Goal: Check status: Check status

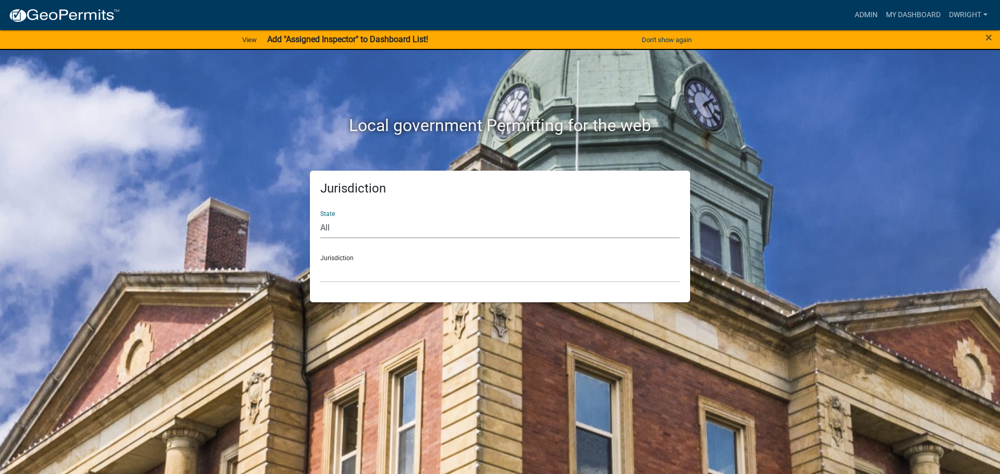
click at [327, 230] on select "All [US_STATE] [US_STATE] [US_STATE] [US_STATE] [US_STATE] [US_STATE] [US_STATE…" at bounding box center [499, 227] width 359 height 21
select select "[US_STATE]"
click at [320, 217] on select "All [US_STATE] [US_STATE] [US_STATE] [US_STATE] [US_STATE] [US_STATE] [US_STATE…" at bounding box center [499, 227] width 359 height 21
click at [336, 283] on div "Jurisdiction State All [US_STATE] [US_STATE] [US_STATE] [US_STATE] [US_STATE] […" at bounding box center [500, 237] width 380 height 132
click at [336, 278] on select "[GEOGRAPHIC_DATA], [US_STATE][PERSON_NAME][GEOGRAPHIC_DATA], [US_STATE][PERSON_…" at bounding box center [499, 271] width 359 height 21
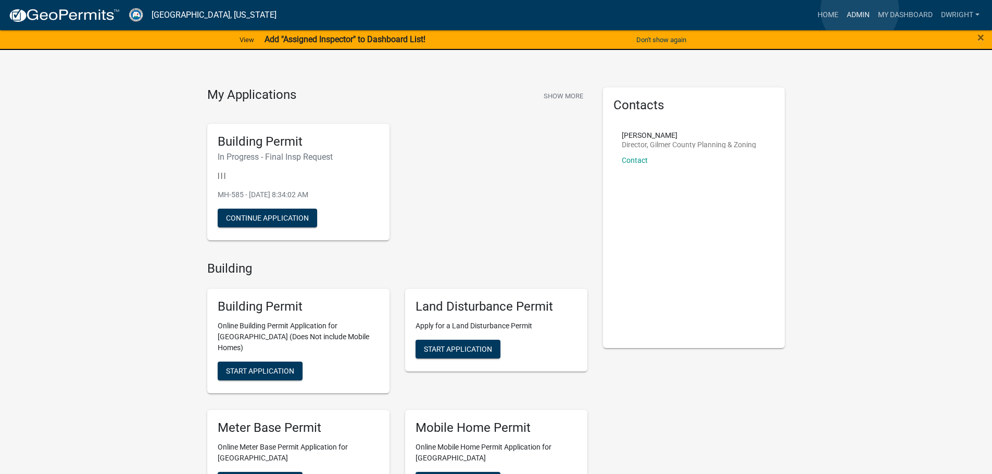
click at [860, 10] on link "Admin" at bounding box center [858, 15] width 31 height 20
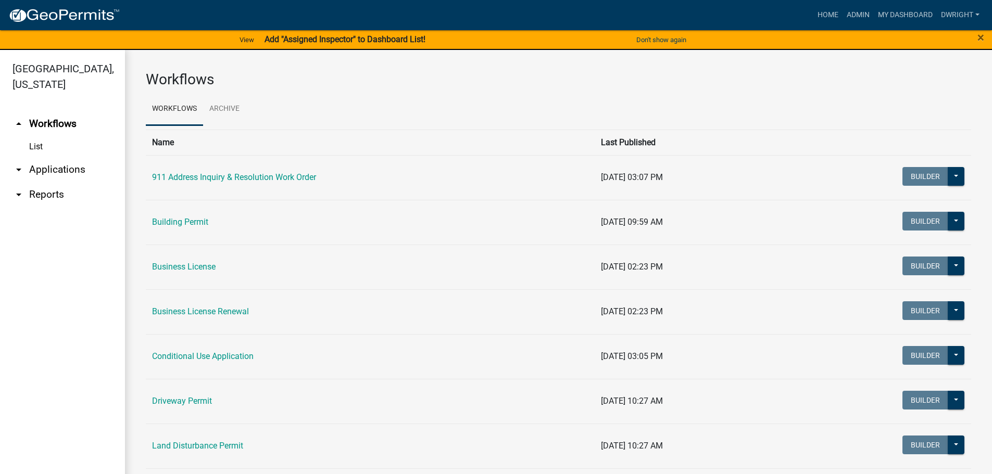
click at [59, 169] on link "arrow_drop_down Applications" at bounding box center [62, 169] width 125 height 25
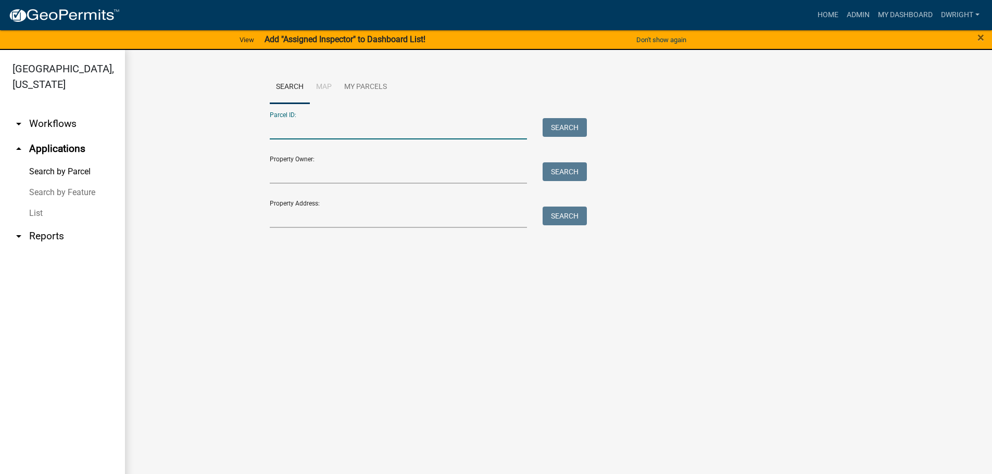
click at [310, 129] on input "Parcel ID:" at bounding box center [399, 128] width 258 height 21
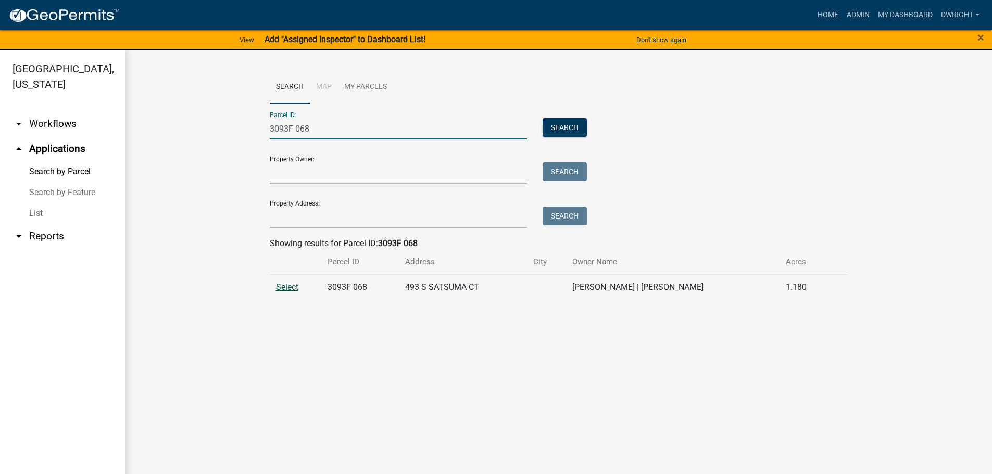
type input "3093F 068"
click at [285, 289] on span "Select" at bounding box center [287, 287] width 22 height 10
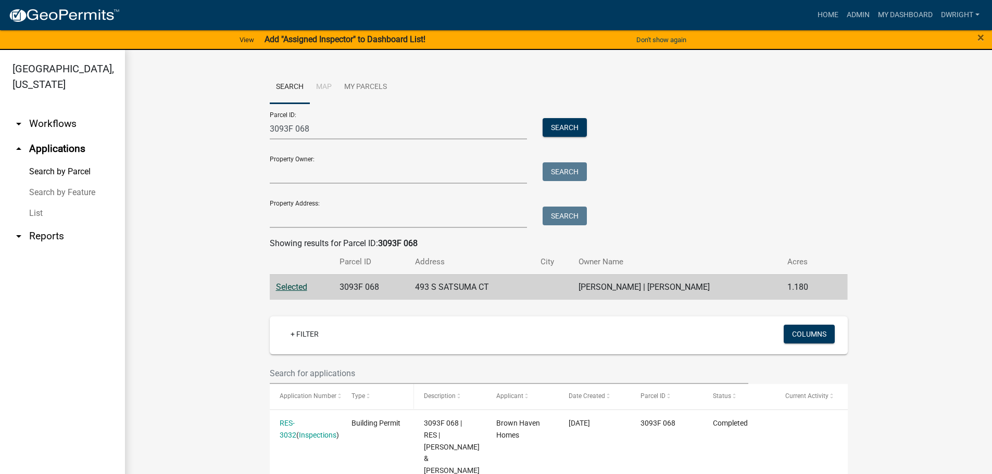
scroll to position [146, 0]
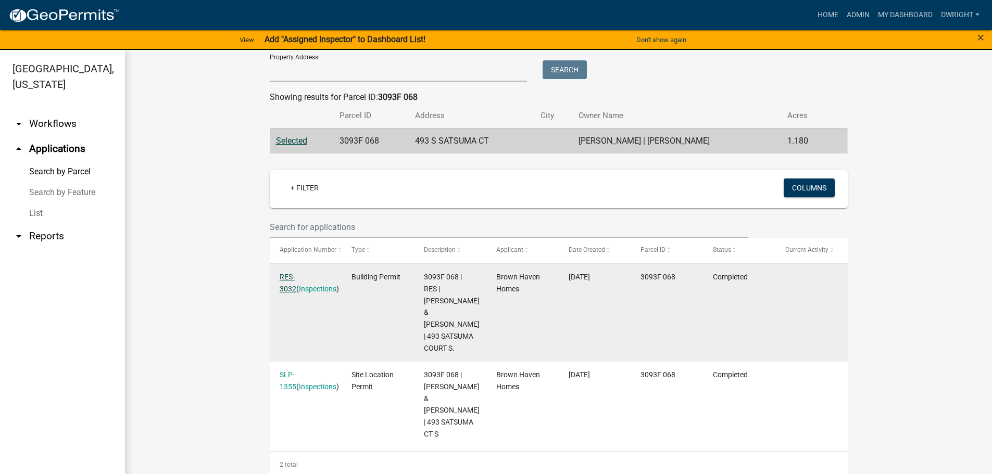
click at [295, 274] on link "RES-3032" at bounding box center [288, 283] width 17 height 20
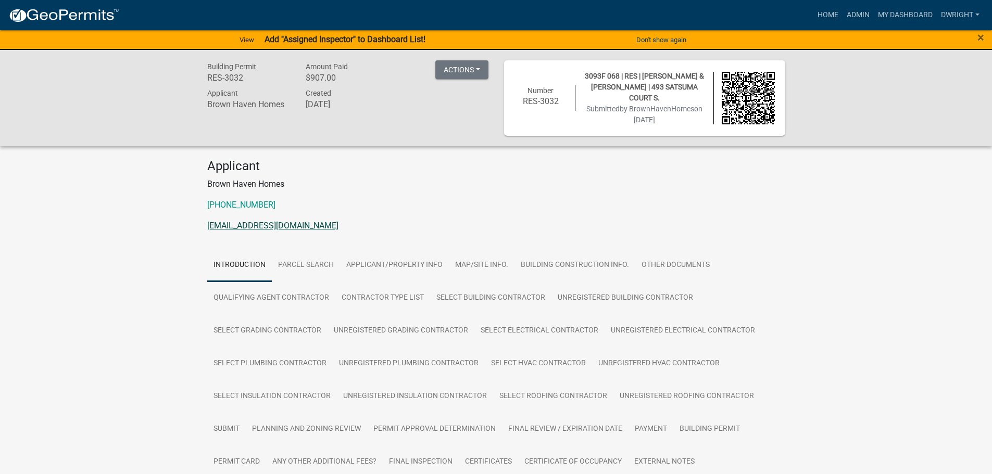
click at [242, 223] on link "[EMAIL_ADDRESS][DOMAIN_NAME]" at bounding box center [272, 226] width 131 height 10
click at [938, 204] on div "Building Permit RES-3032 Amount Paid $907.00 Actions View receipt Printer Frien…" at bounding box center [496, 286] width 992 height 472
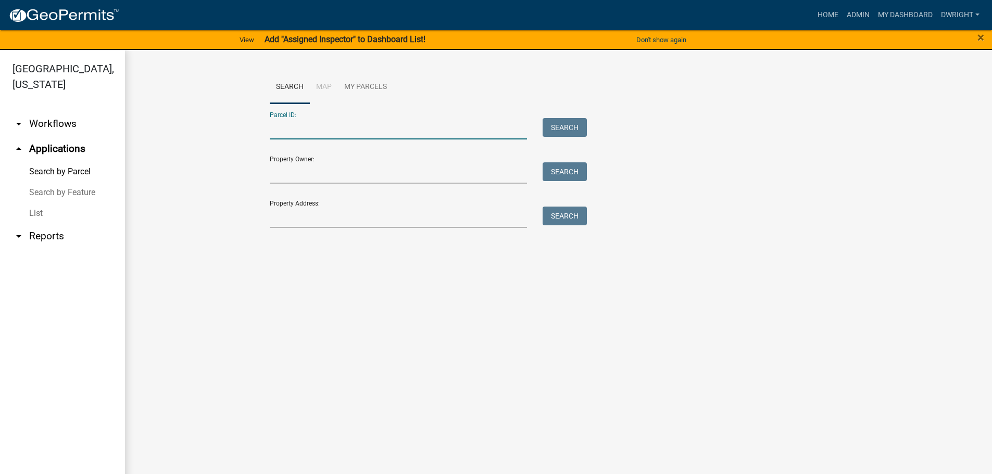
click at [332, 130] on input "Parcel ID:" at bounding box center [399, 128] width 258 height 21
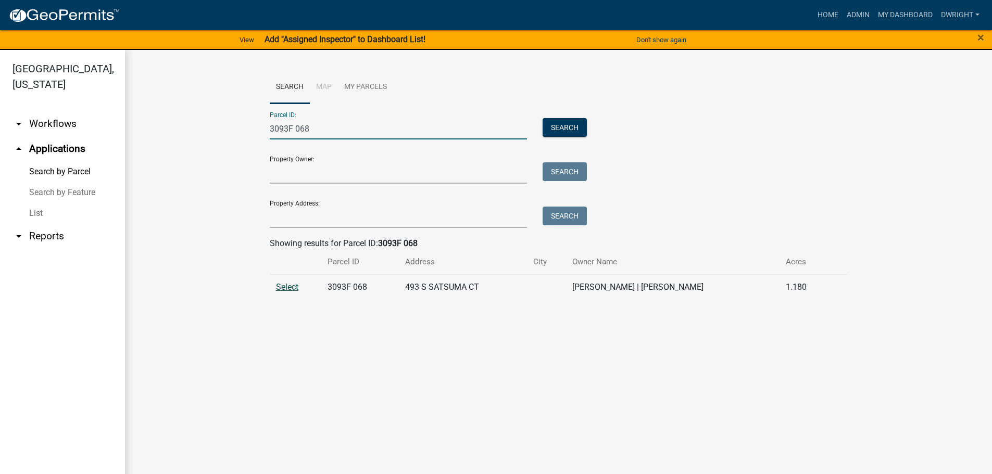
type input "3093F 068"
click at [279, 286] on span "Select" at bounding box center [287, 287] width 22 height 10
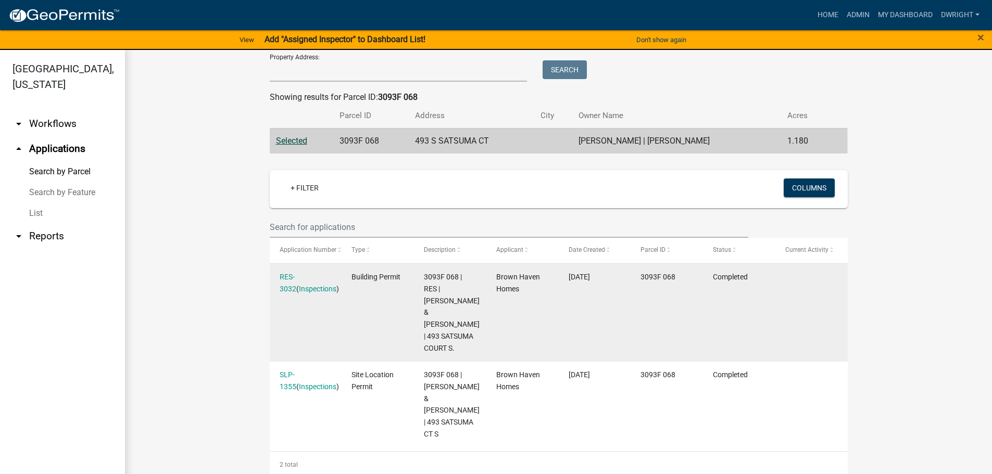
scroll to position [12, 0]
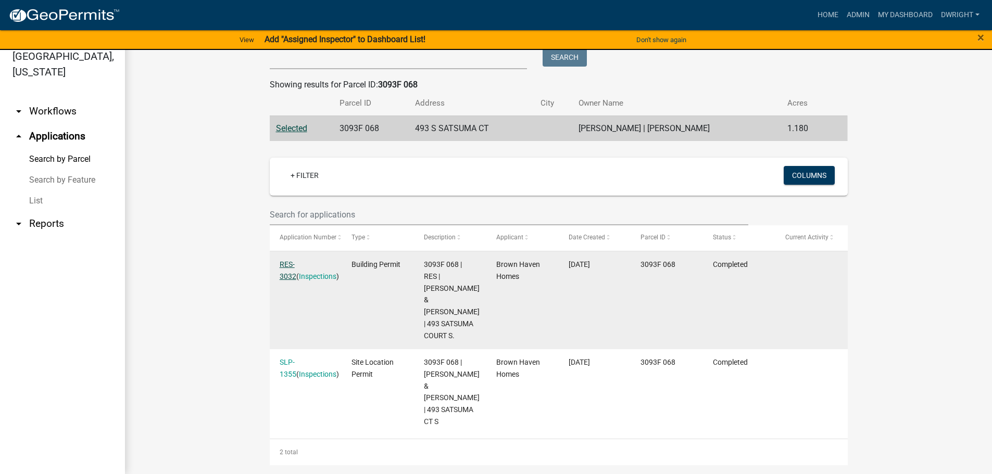
click at [286, 265] on link "RES-3032" at bounding box center [288, 270] width 17 height 20
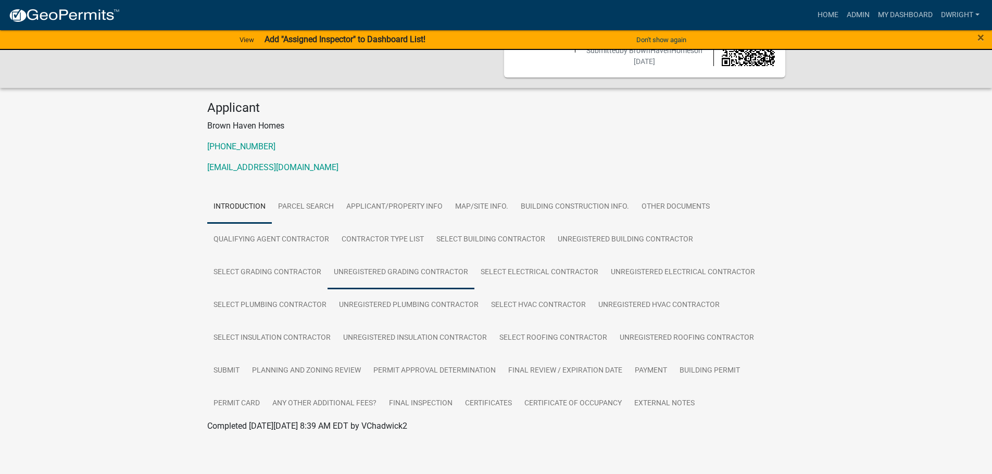
scroll to position [60, 0]
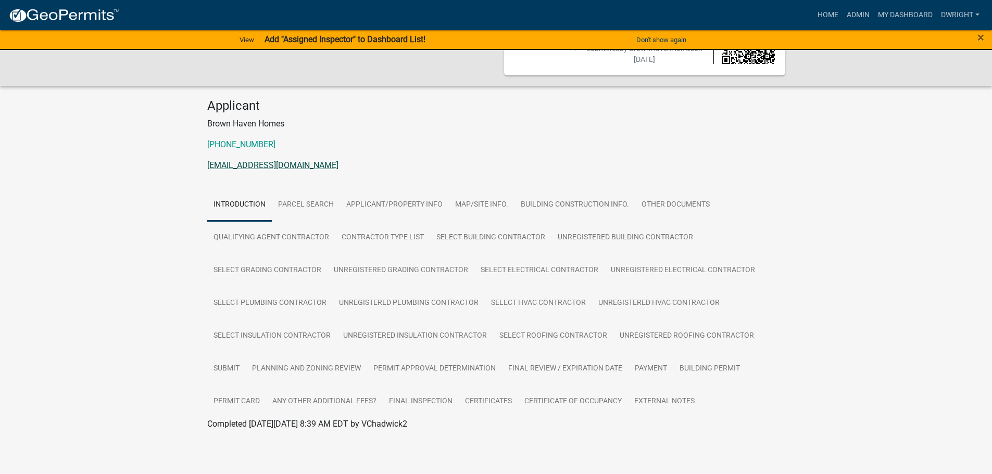
click at [254, 165] on link "[EMAIL_ADDRESS][DOMAIN_NAME]" at bounding box center [272, 165] width 131 height 10
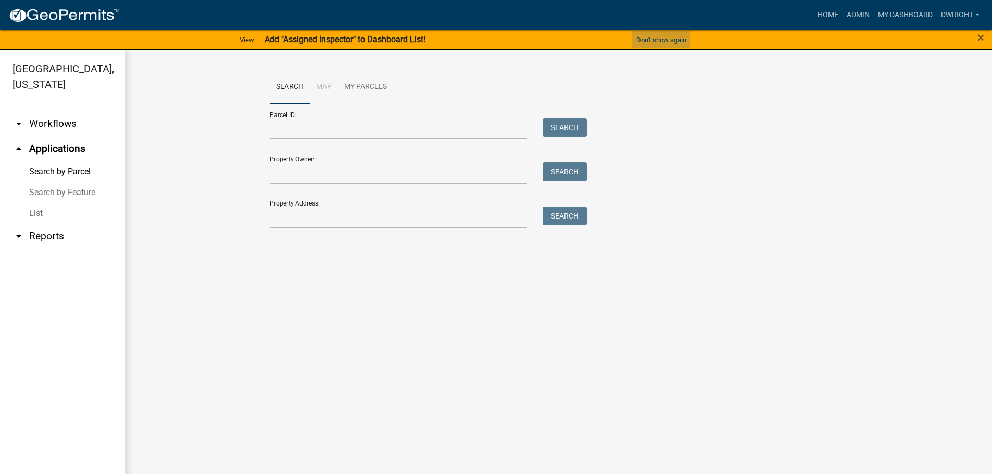
click at [667, 39] on button "Don't show again" at bounding box center [661, 39] width 58 height 17
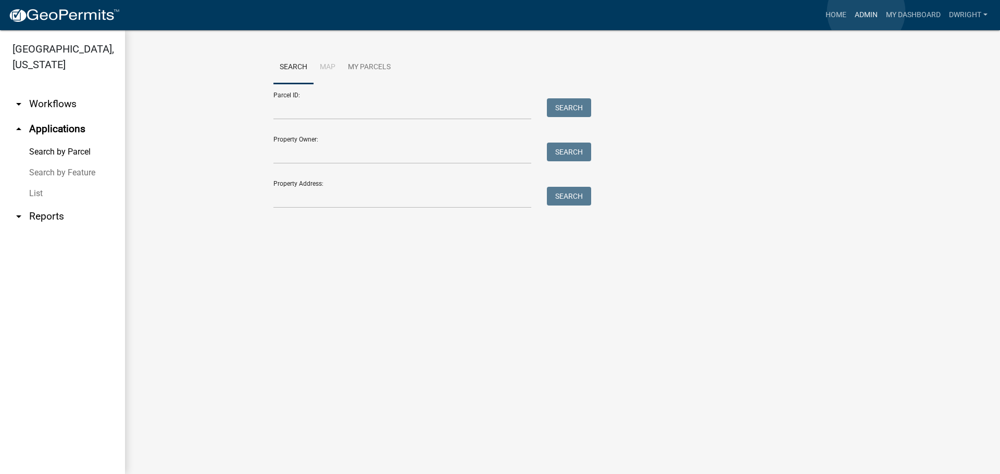
click at [866, 11] on link "Admin" at bounding box center [865, 15] width 31 height 20
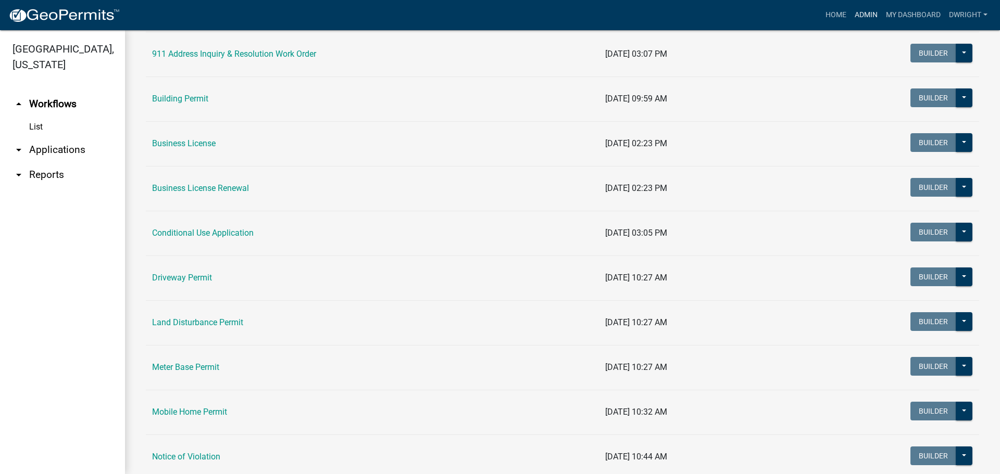
scroll to position [102, 0]
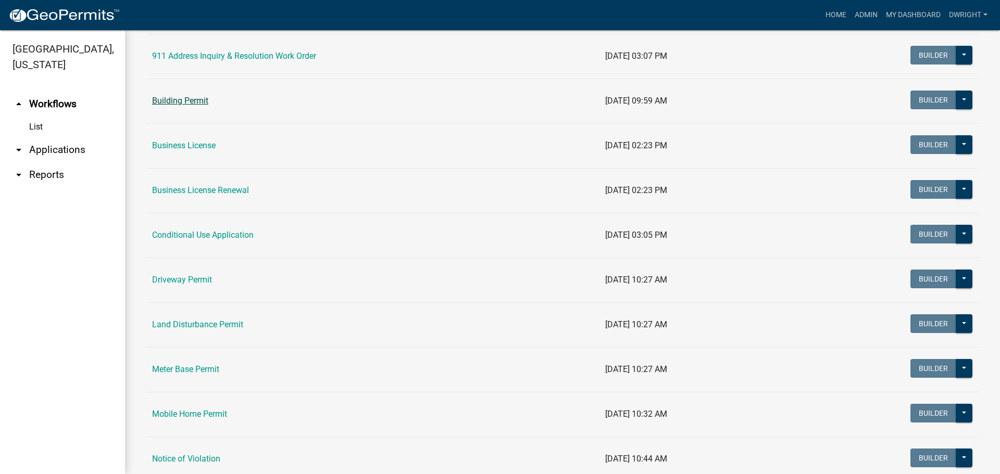
click at [204, 100] on link "Building Permit" at bounding box center [180, 101] width 56 height 10
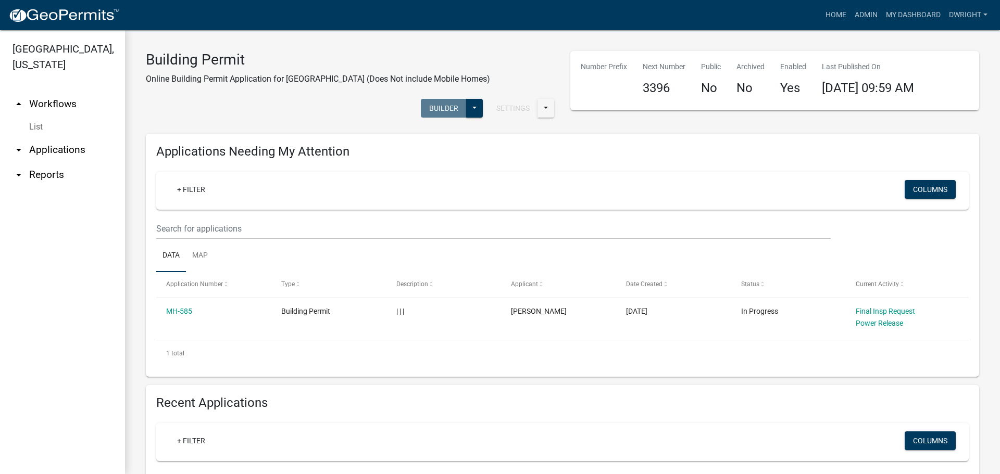
click at [54, 148] on link "arrow_drop_down Applications" at bounding box center [62, 149] width 125 height 25
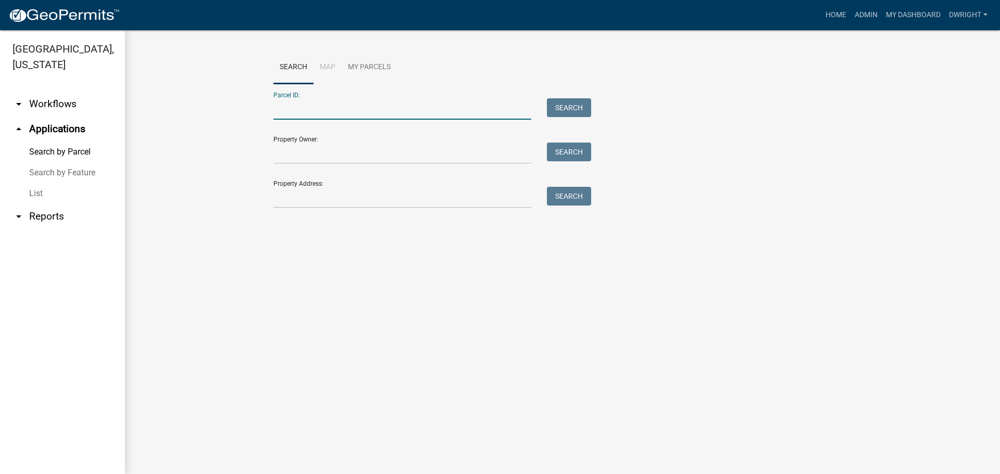
click at [311, 110] on input "Parcel ID:" at bounding box center [402, 108] width 258 height 21
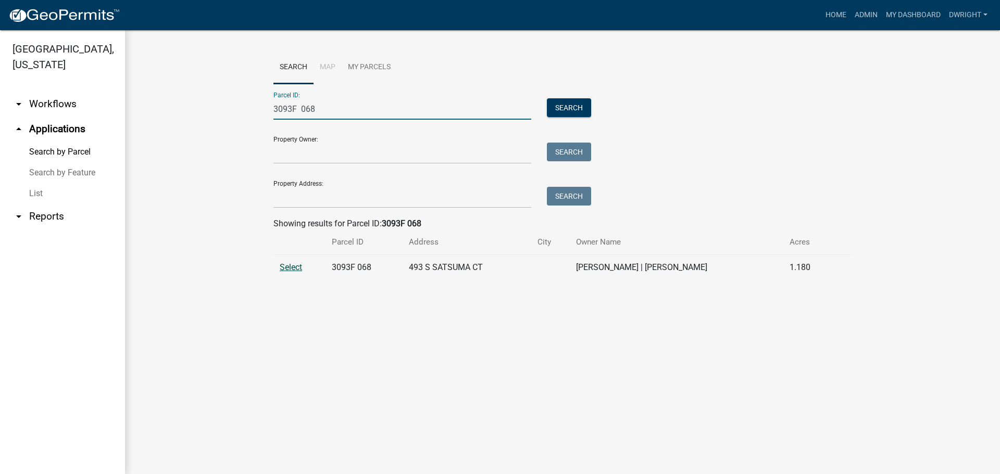
type input "3093F 068"
click at [299, 267] on span "Select" at bounding box center [291, 267] width 22 height 10
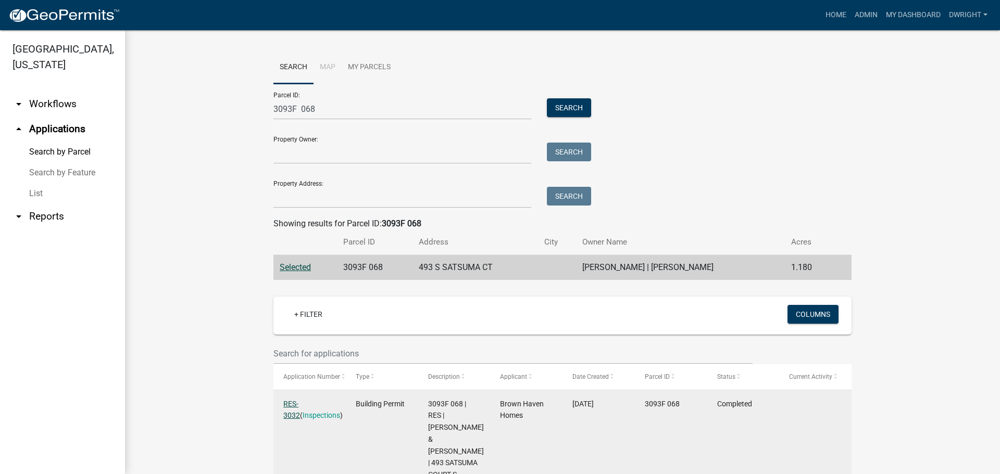
click at [292, 402] on link "RES-3032" at bounding box center [291, 410] width 17 height 20
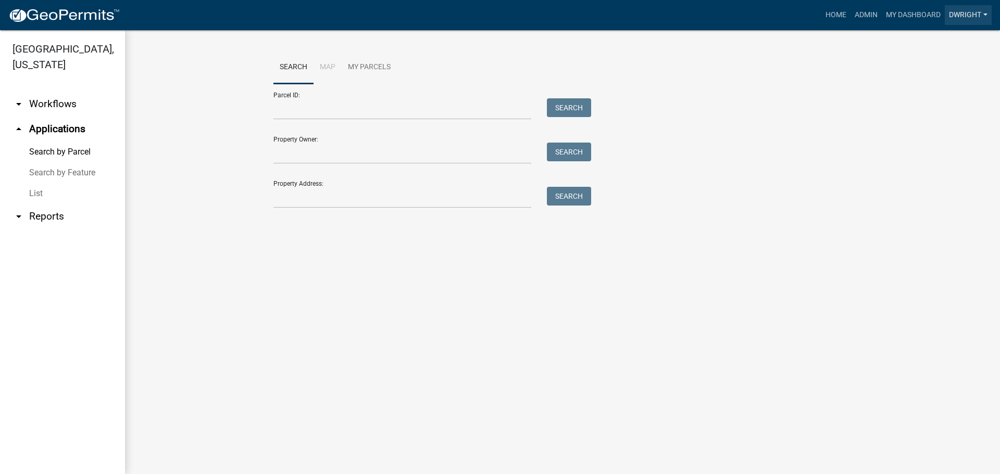
click at [979, 15] on link "Dwright" at bounding box center [968, 15] width 47 height 20
click at [932, 105] on link "Logout" at bounding box center [949, 101] width 83 height 25
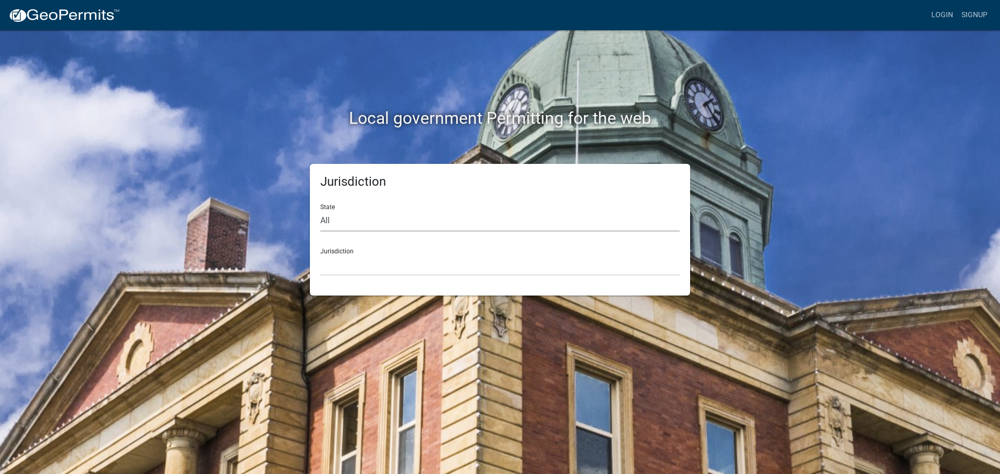
click at [333, 222] on select "All [US_STATE] [US_STATE] [US_STATE] [US_STATE] [US_STATE] [US_STATE] [US_STATE…" at bounding box center [499, 220] width 359 height 21
select select "[US_STATE]"
click at [320, 210] on select "All [US_STATE] [US_STATE] [US_STATE] [US_STATE] [US_STATE] [US_STATE] [US_STATE…" at bounding box center [499, 220] width 359 height 21
click at [343, 274] on select "[GEOGRAPHIC_DATA], [US_STATE][PERSON_NAME][GEOGRAPHIC_DATA], [US_STATE][PERSON_…" at bounding box center [499, 265] width 359 height 21
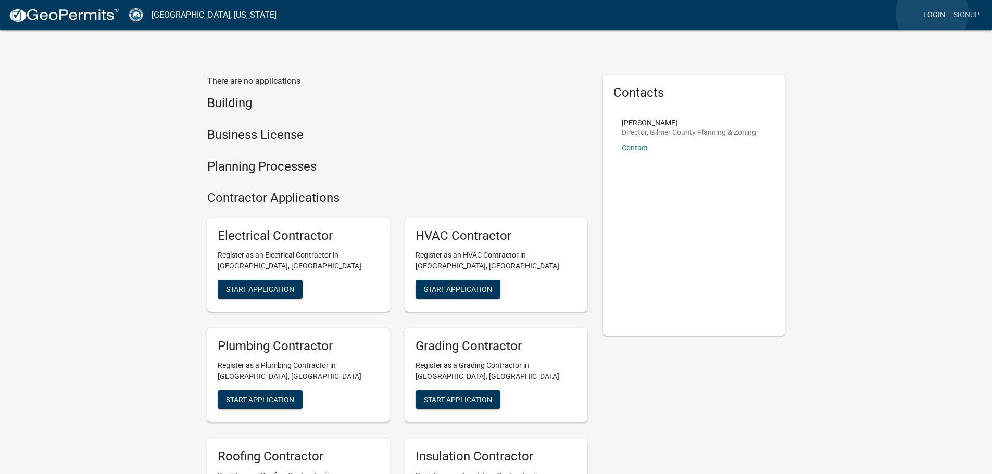
click at [932, 14] on link "Login" at bounding box center [934, 15] width 30 height 20
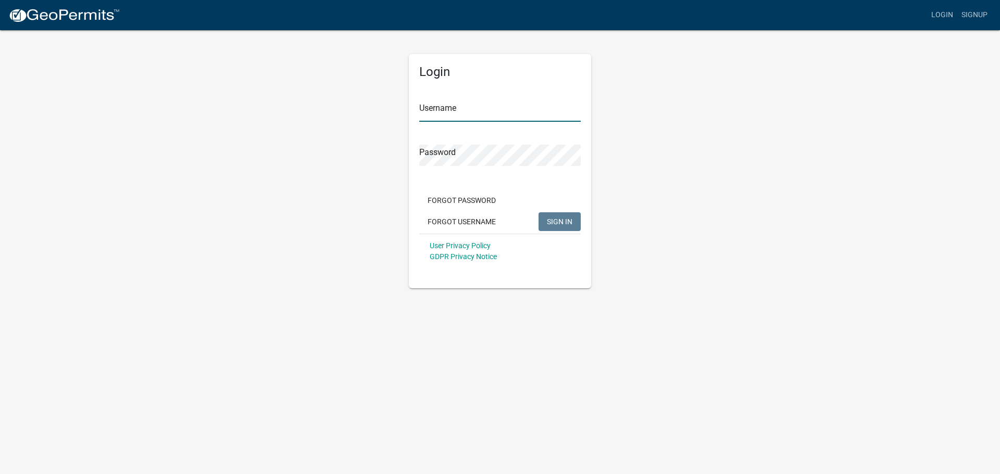
type input "dwright"
click at [558, 220] on span "SIGN IN" at bounding box center [560, 221] width 26 height 8
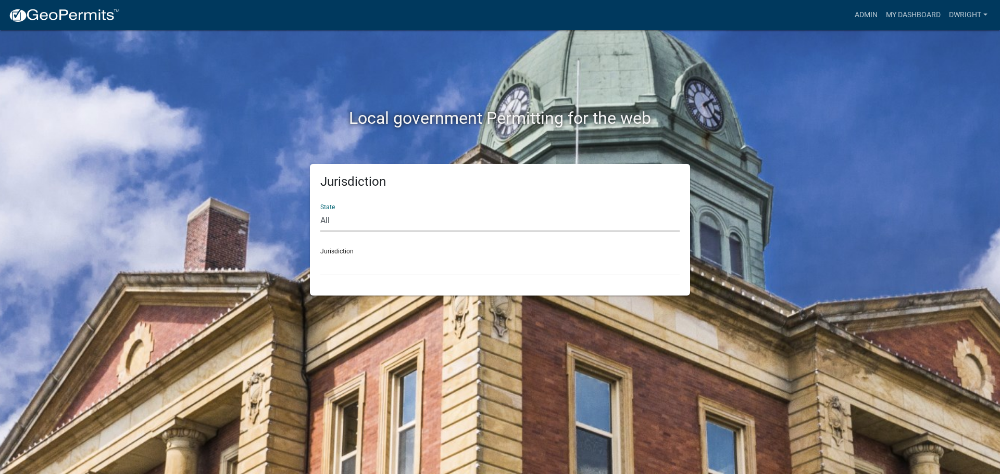
click at [325, 220] on select "All [US_STATE] [US_STATE] [US_STATE] [US_STATE] [US_STATE] [US_STATE] [US_STATE…" at bounding box center [499, 220] width 359 height 21
select select "[US_STATE]"
click at [320, 210] on select "All [US_STATE] [US_STATE] [US_STATE] [US_STATE] [US_STATE] [US_STATE] [US_STATE…" at bounding box center [499, 220] width 359 height 21
click at [337, 275] on select "[GEOGRAPHIC_DATA], [US_STATE][PERSON_NAME][GEOGRAPHIC_DATA], [US_STATE][PERSON_…" at bounding box center [499, 265] width 359 height 21
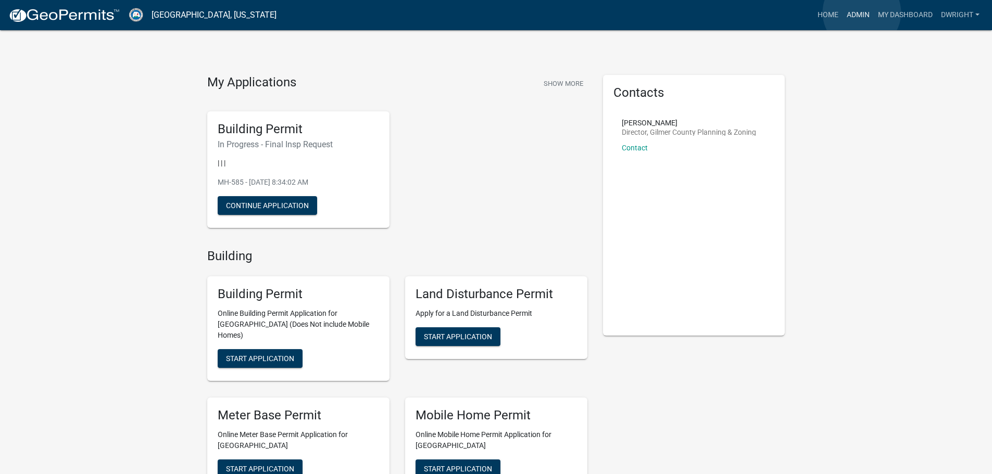
click at [862, 12] on link "Admin" at bounding box center [858, 15] width 31 height 20
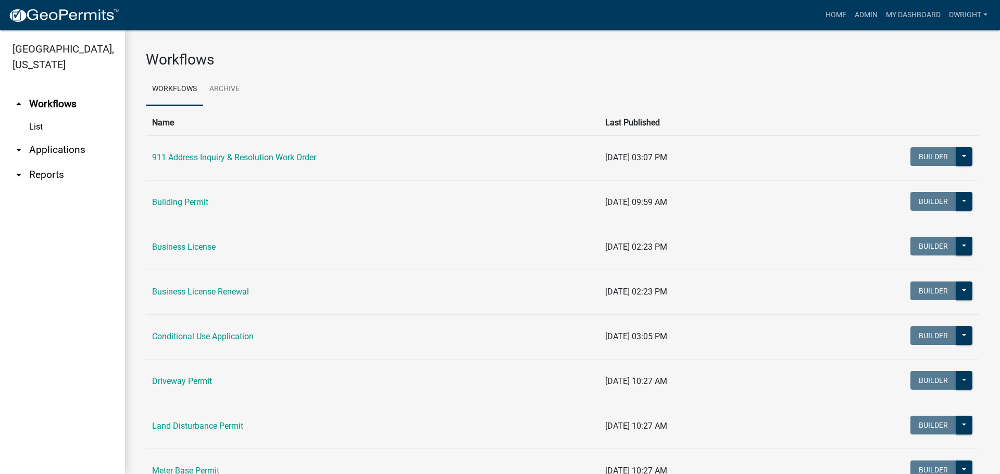
click at [57, 148] on link "arrow_drop_down Applications" at bounding box center [62, 149] width 125 height 25
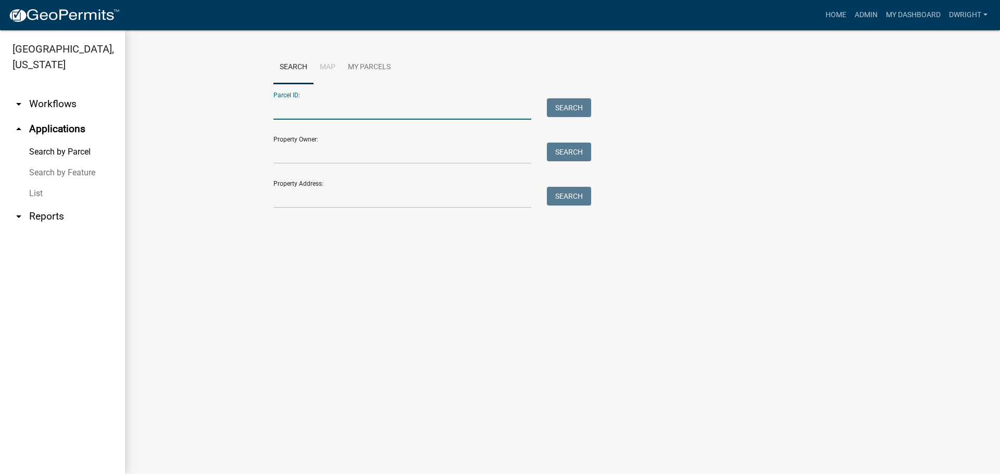
click at [292, 110] on input "Parcel ID:" at bounding box center [402, 108] width 258 height 21
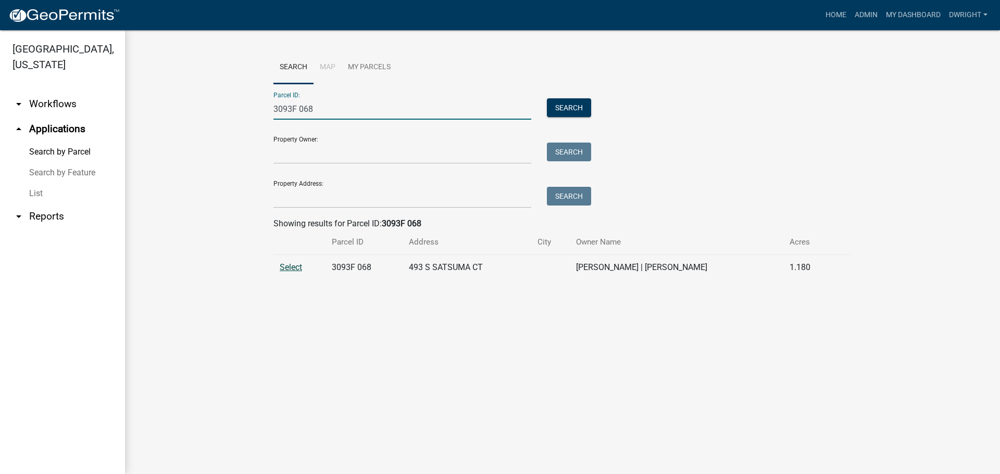
type input "3093F 068"
click at [291, 266] on span "Select" at bounding box center [291, 267] width 22 height 10
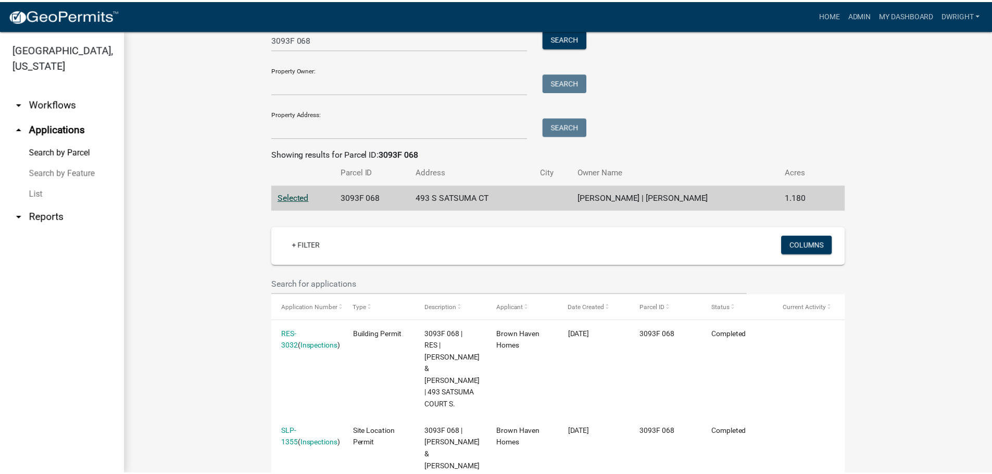
scroll to position [139, 0]
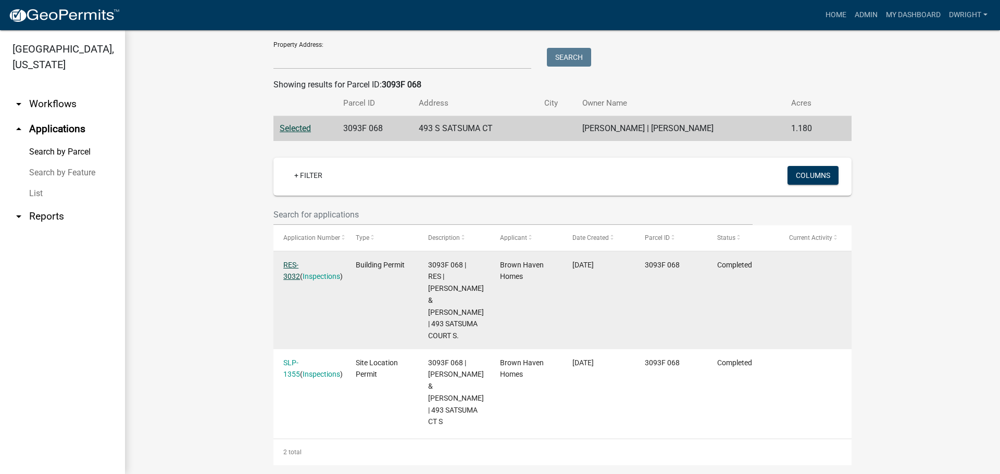
click at [298, 262] on link "RES-3032" at bounding box center [291, 271] width 17 height 20
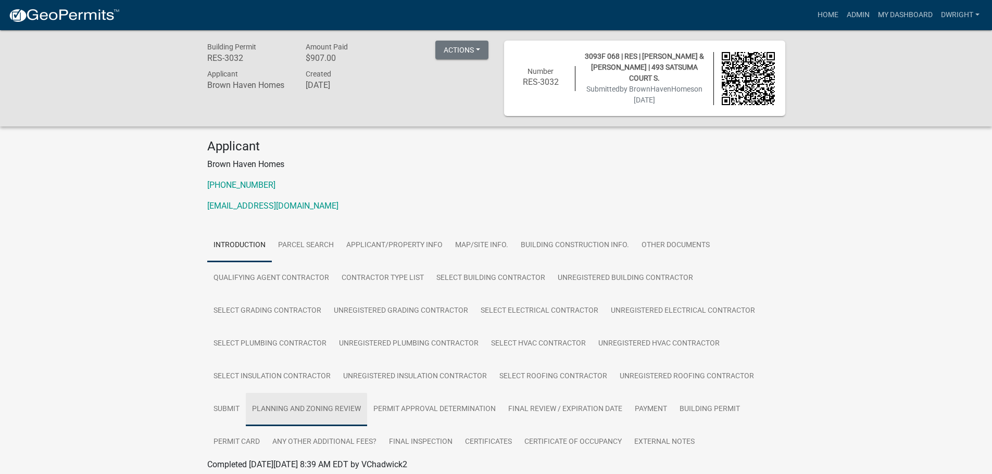
click at [292, 406] on link "Planning and Zoning Review" at bounding box center [306, 409] width 121 height 33
click at [299, 408] on link "Planning and Zoning Review" at bounding box center [306, 409] width 121 height 33
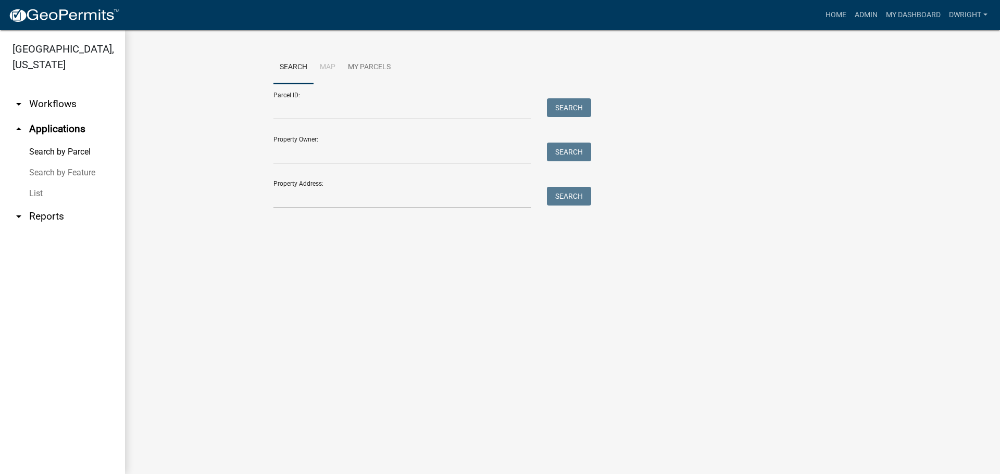
click at [57, 105] on link "arrow_drop_down Workflows" at bounding box center [62, 104] width 125 height 25
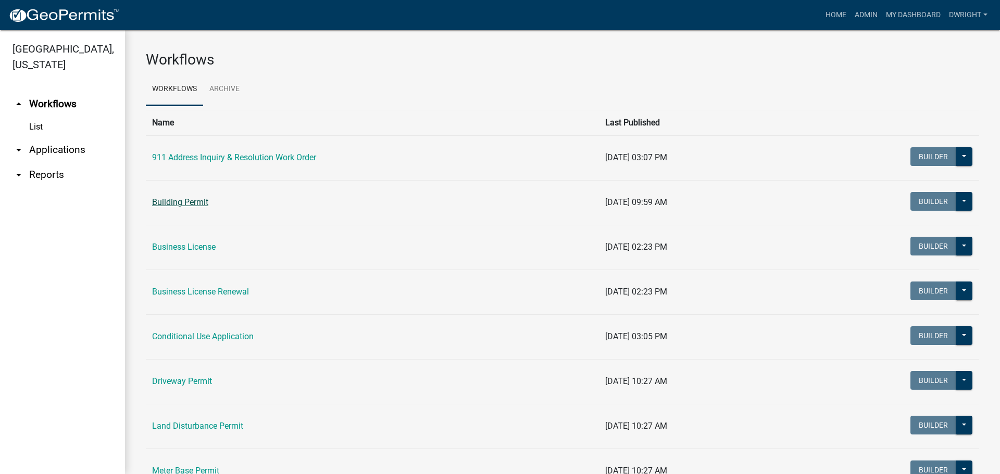
click at [190, 203] on link "Building Permit" at bounding box center [180, 202] width 56 height 10
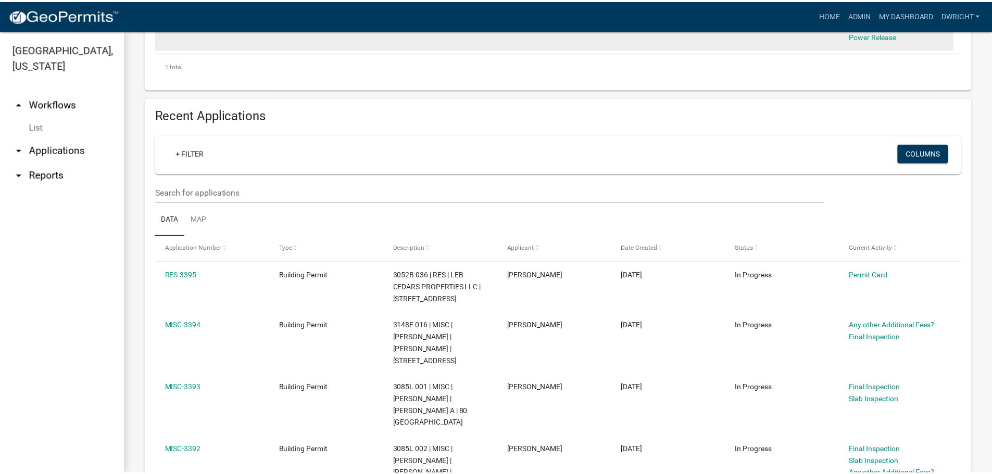
scroll to position [312, 0]
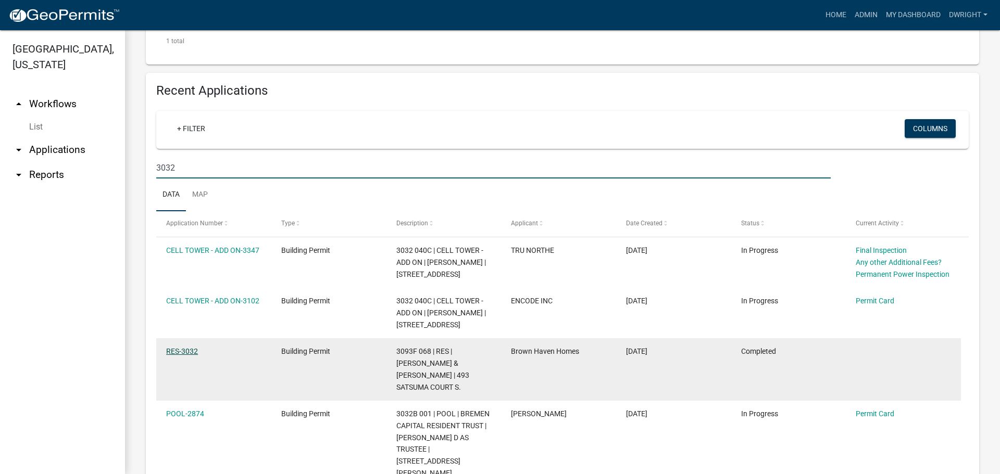
type input "3032"
click at [186, 349] on link "RES-3032" at bounding box center [182, 351] width 32 height 8
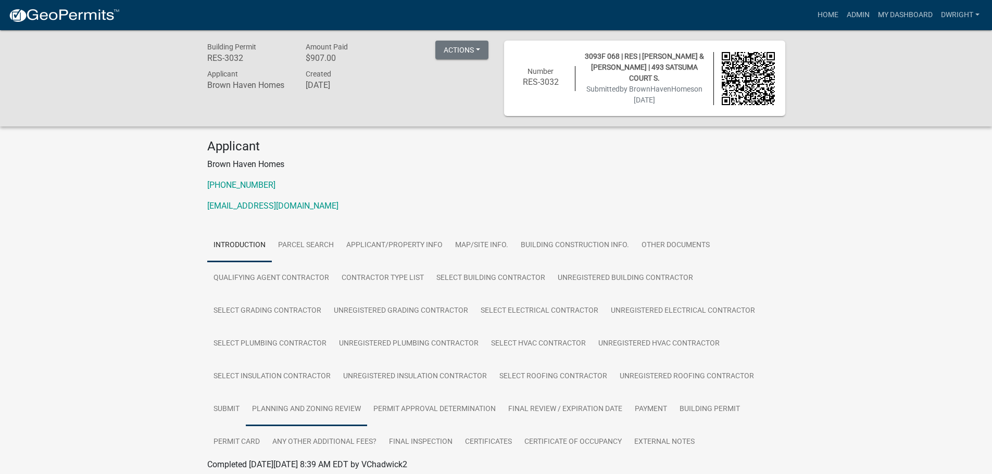
click at [306, 408] on link "Planning and Zoning Review" at bounding box center [306, 409] width 121 height 33
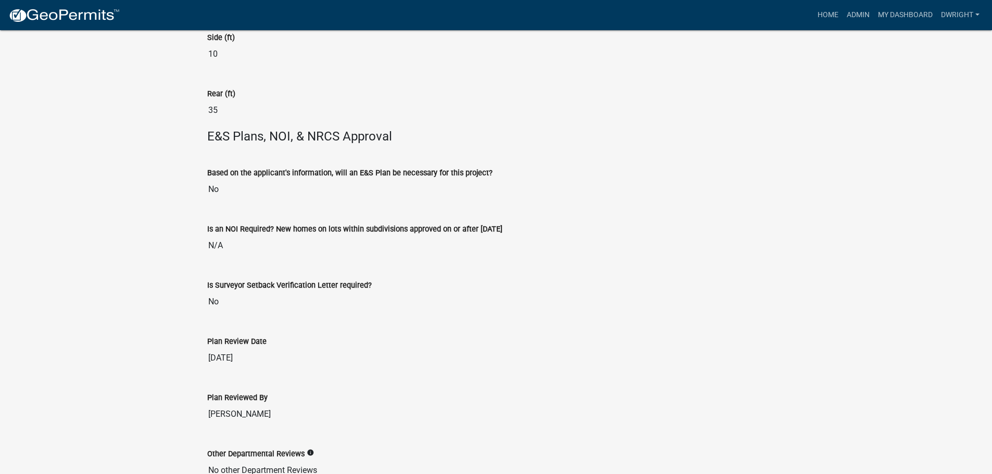
scroll to position [2484, 0]
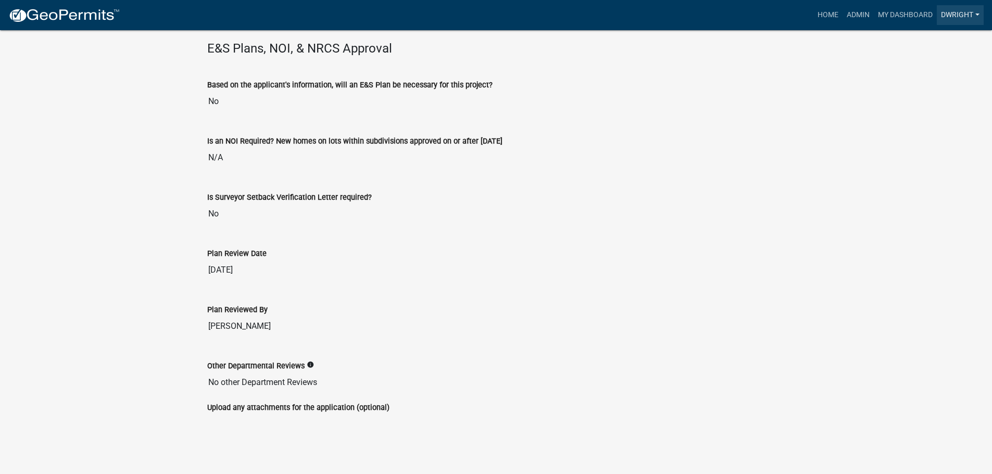
click at [976, 12] on link "Dwright" at bounding box center [960, 15] width 47 height 20
click at [924, 106] on link "Logout" at bounding box center [941, 101] width 83 height 25
